Goal: Register for event/course

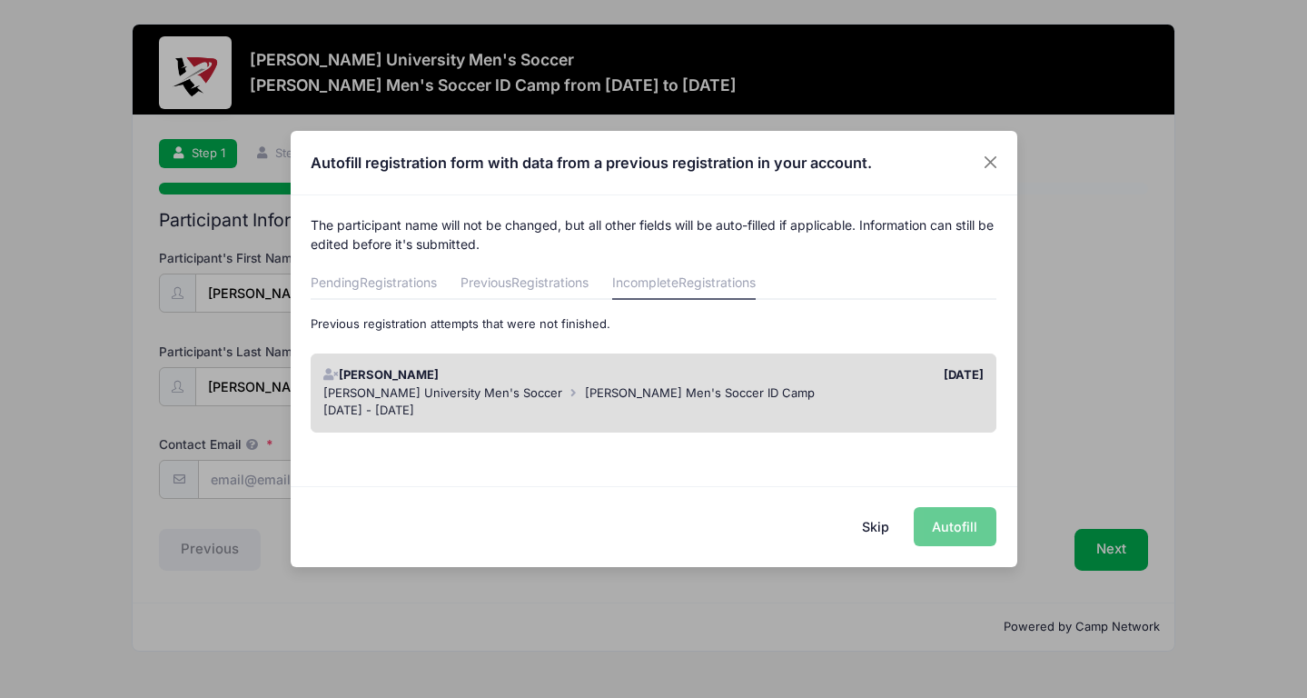
click at [783, 402] on div "[DATE] - [DATE]" at bounding box center [653, 411] width 661 height 18
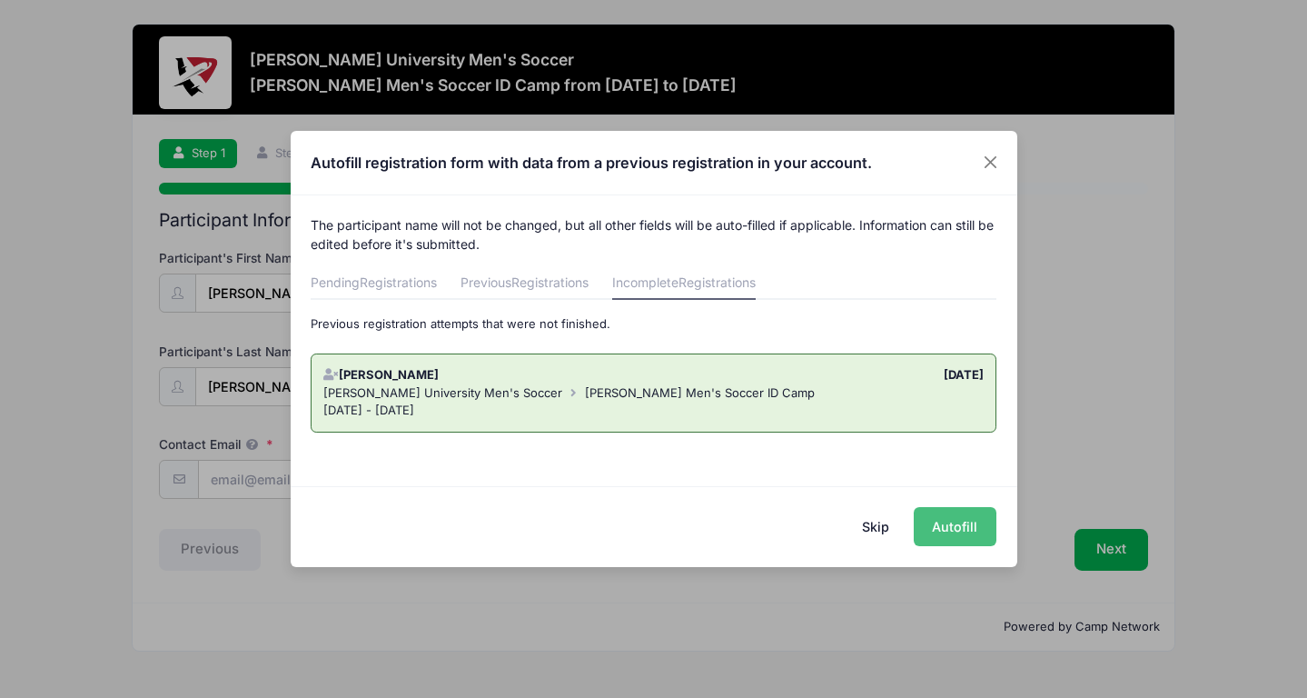
click at [958, 536] on button "Autofill" at bounding box center [955, 526] width 83 height 39
type input "[PERSON_NAME][DOMAIN_NAME][EMAIL_ADDRESS][PERSON_NAME][DOMAIN_NAME]"
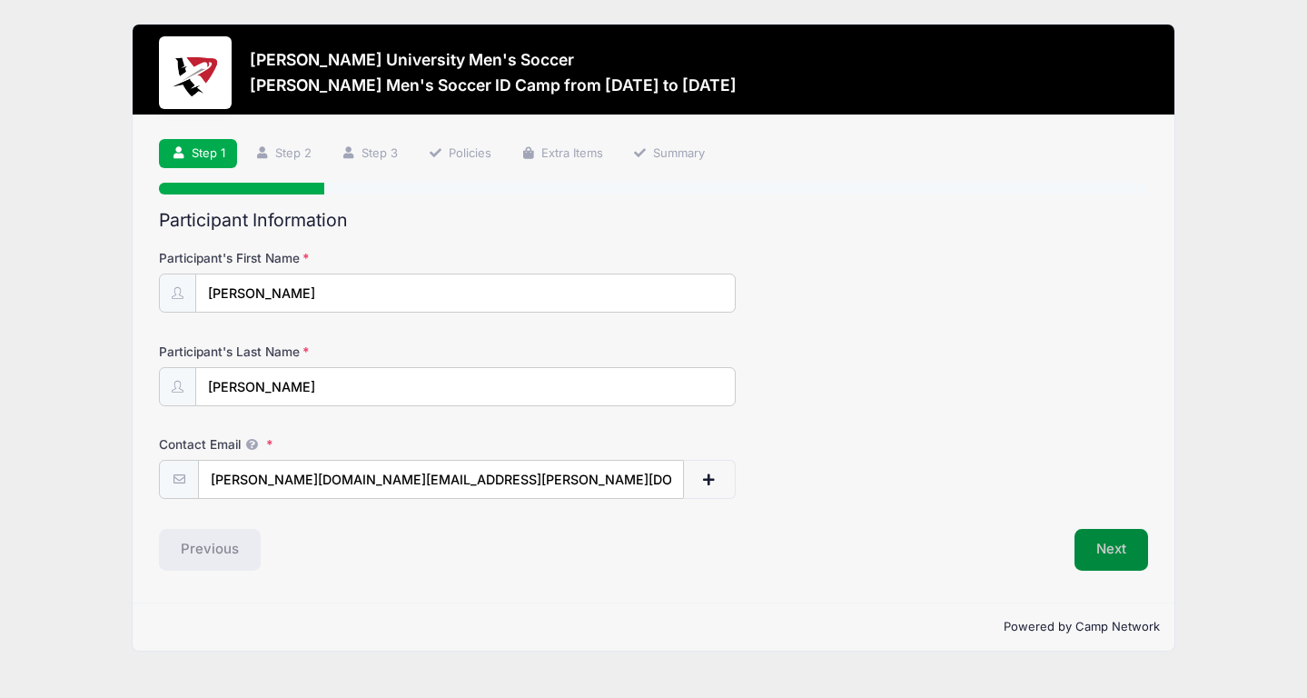
click at [1111, 541] on button "Next" at bounding box center [1112, 550] width 74 height 42
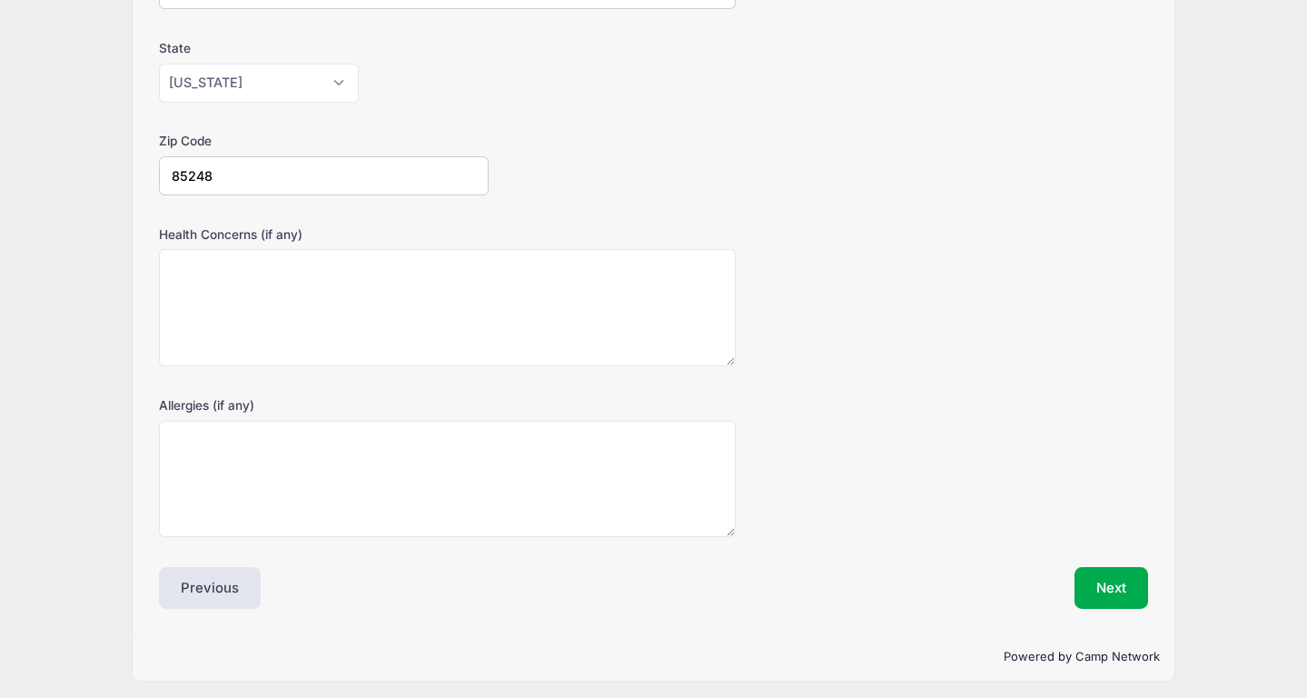
scroll to position [489, 0]
click at [1113, 574] on button "Next" at bounding box center [1112, 589] width 74 height 42
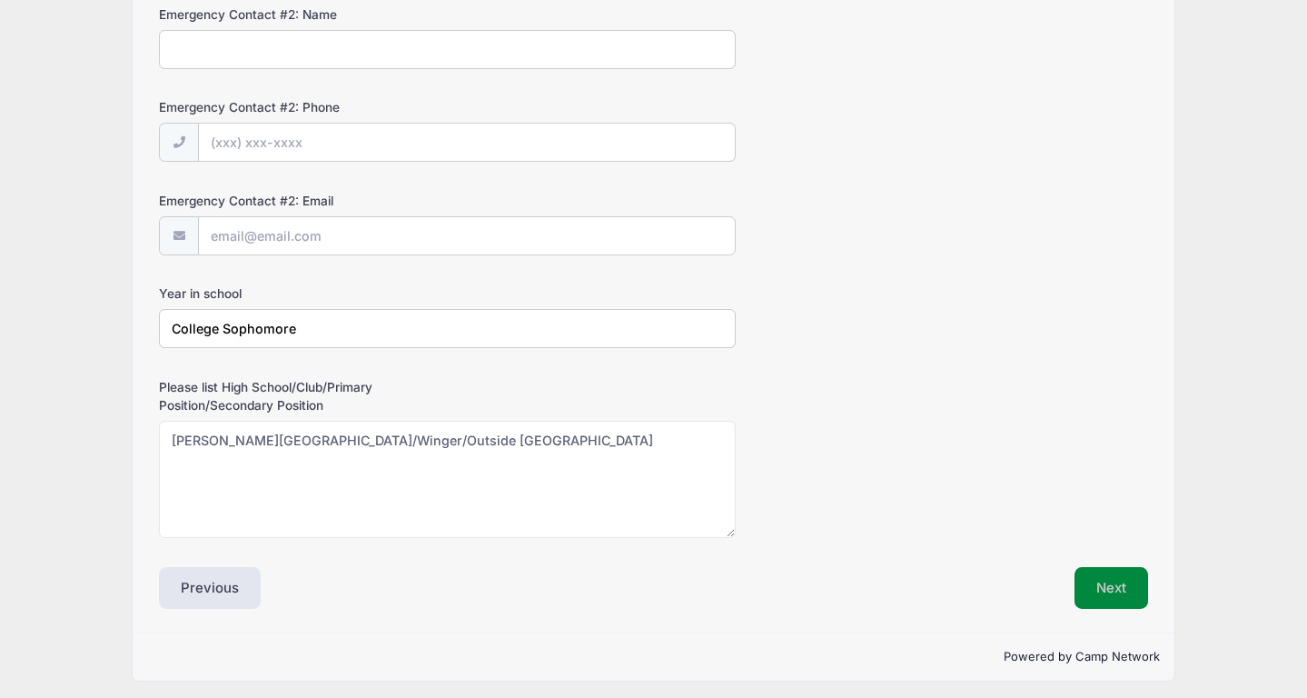
scroll to position [801, 0]
click at [1113, 573] on button "Next" at bounding box center [1112, 589] width 74 height 42
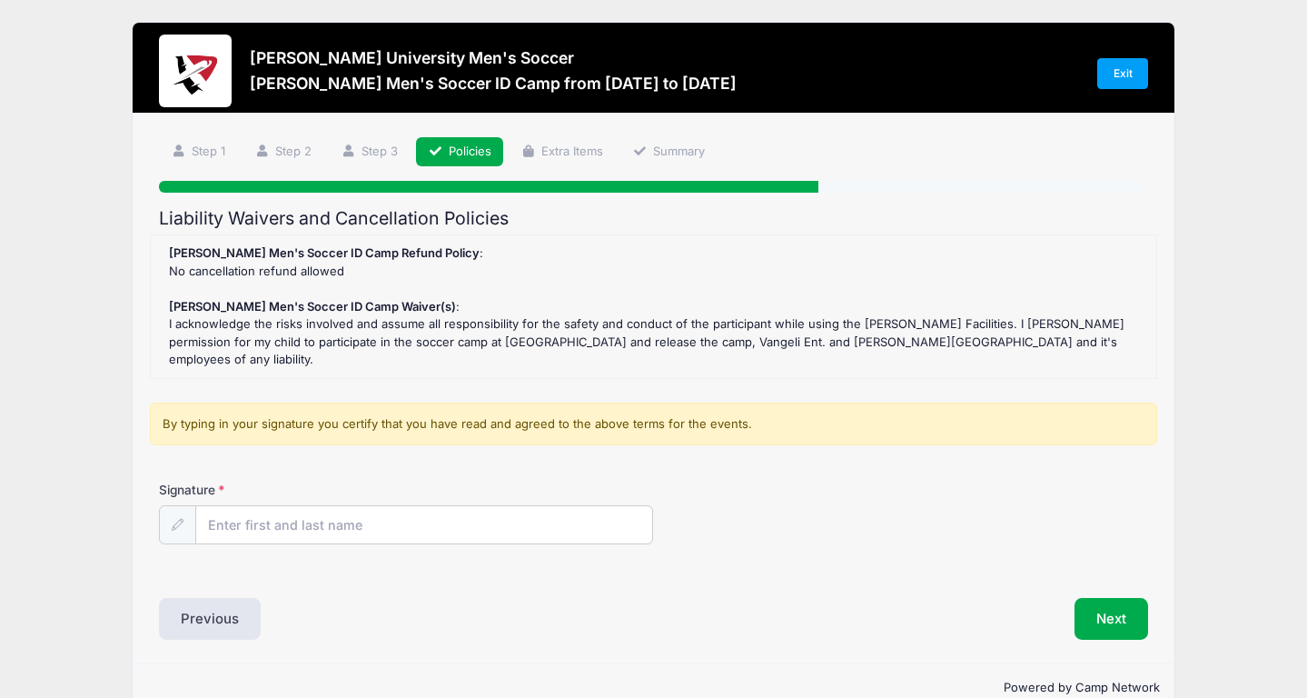
scroll to position [0, 0]
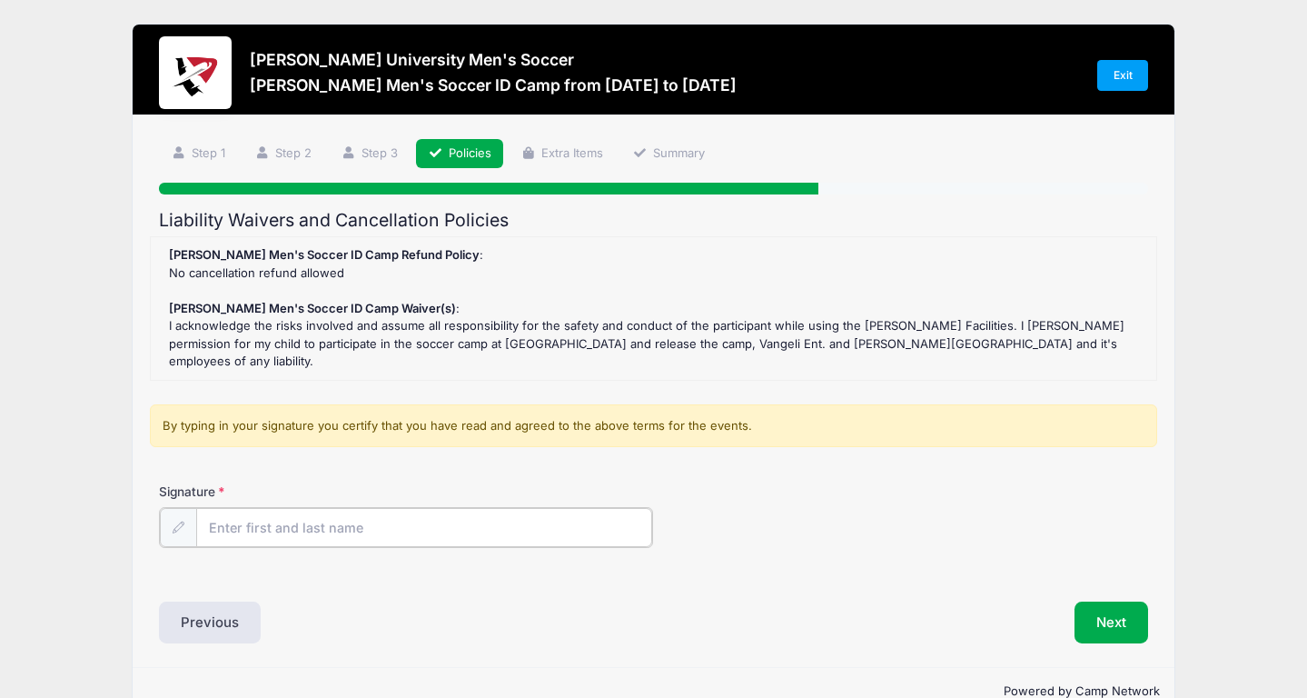
click at [569, 508] on input "Signature" at bounding box center [424, 527] width 456 height 39
type input "[PERSON_NAME]"
click at [1113, 609] on button "Next" at bounding box center [1112, 621] width 74 height 42
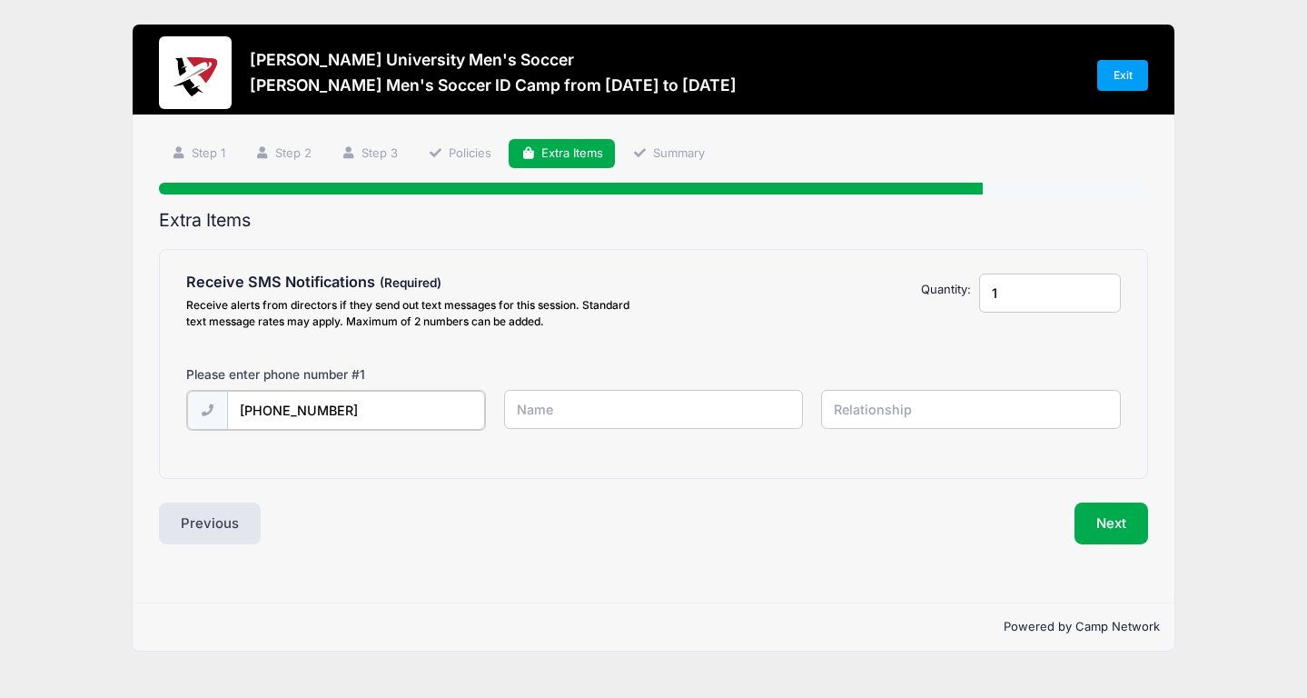
type input "[PHONE_NUMBER]"
type input "E"
type input "[PERSON_NAME]"
click at [1146, 512] on button "Next" at bounding box center [1112, 522] width 74 height 42
